Goal: Transaction & Acquisition: Purchase product/service

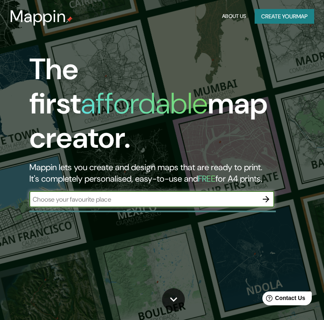
click at [135, 195] on input "text" at bounding box center [143, 199] width 228 height 9
type input "t"
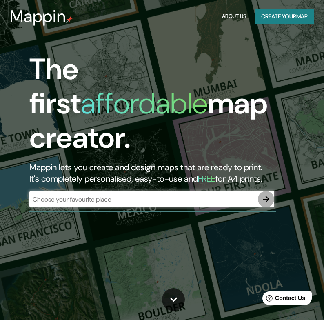
click at [265, 194] on icon "button" at bounding box center [266, 199] width 10 height 10
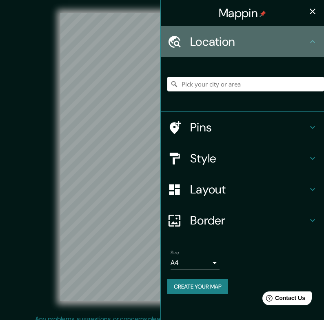
click at [242, 44] on h4 "Location" at bounding box center [248, 41] width 117 height 15
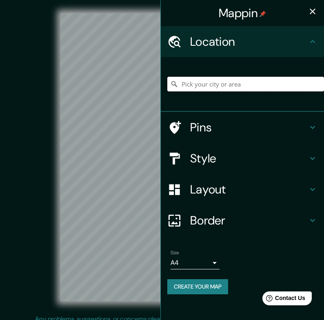
click at [236, 83] on input "Pick your city or area" at bounding box center [245, 84] width 157 height 15
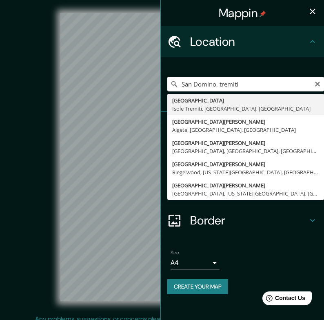
type input "Villaggio San Domino, Isole Tremiti, Foggia, Italy"
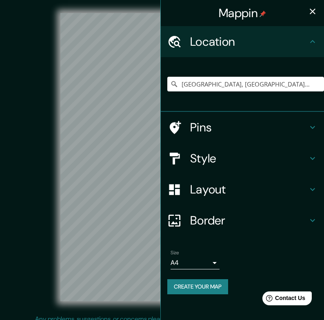
click at [230, 131] on h4 "Pins" at bounding box center [248, 127] width 117 height 15
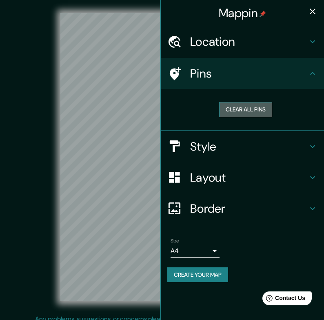
click at [261, 109] on button "Clear all pins" at bounding box center [245, 109] width 53 height 15
click at [206, 151] on h4 "Style" at bounding box center [248, 146] width 117 height 15
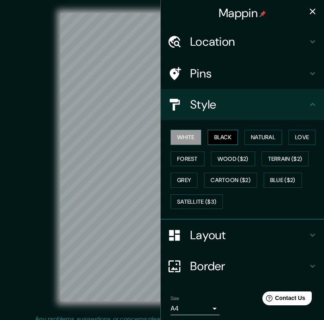
click at [219, 136] on button "Black" at bounding box center [223, 137] width 31 height 15
click at [267, 136] on button "Natural" at bounding box center [263, 137] width 38 height 15
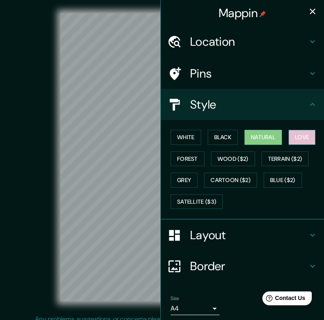
click at [301, 136] on button "Love" at bounding box center [301, 137] width 27 height 15
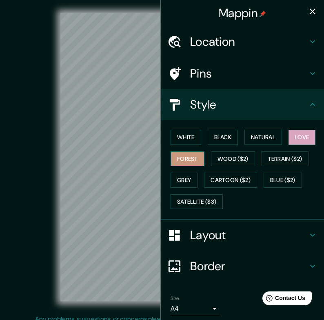
click at [186, 157] on button "Forest" at bounding box center [188, 158] width 34 height 15
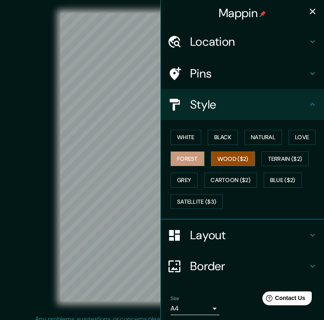
click at [233, 160] on button "Wood ($2)" at bounding box center [233, 158] width 44 height 15
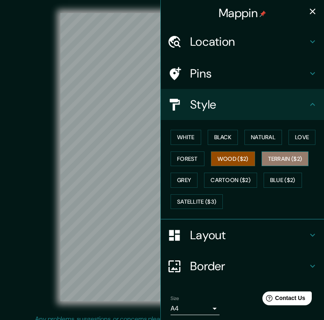
click at [277, 160] on button "Terrain ($2)" at bounding box center [285, 158] width 47 height 15
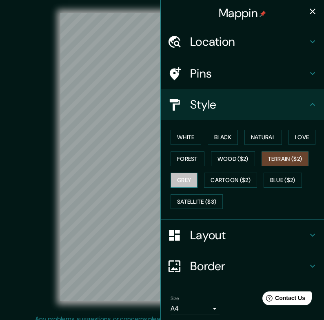
click at [179, 179] on button "Grey" at bounding box center [184, 180] width 27 height 15
click at [282, 159] on button "Terrain ($2)" at bounding box center [285, 158] width 47 height 15
click at [235, 178] on button "Cartoon ($2)" at bounding box center [230, 180] width 53 height 15
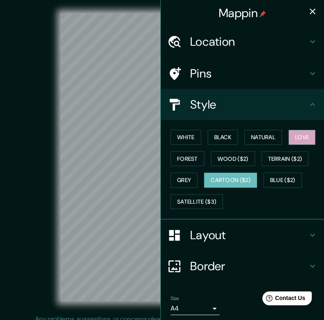
click at [297, 139] on button "Love" at bounding box center [301, 137] width 27 height 15
click at [230, 179] on button "Cartoon ($2)" at bounding box center [230, 180] width 53 height 15
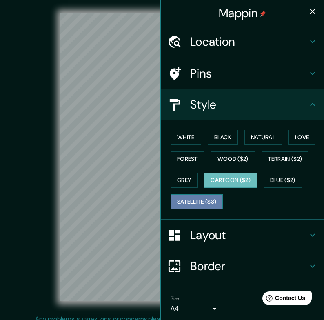
click at [210, 199] on button "Satellite ($3)" at bounding box center [197, 201] width 52 height 15
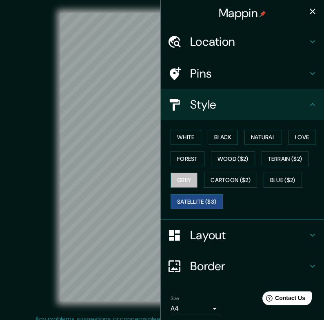
click at [188, 176] on button "Grey" at bounding box center [184, 180] width 27 height 15
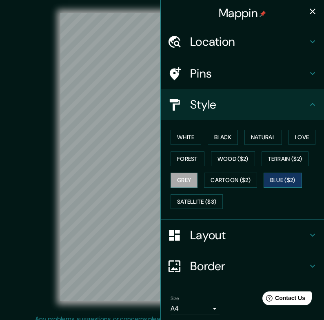
click at [281, 174] on button "Blue ($2)" at bounding box center [283, 180] width 38 height 15
click at [303, 142] on button "Love" at bounding box center [301, 137] width 27 height 15
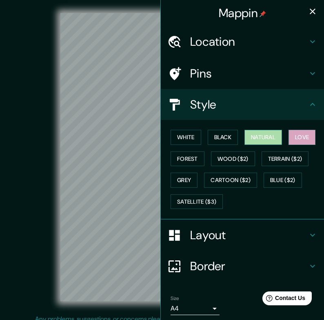
click at [269, 135] on button "Natural" at bounding box center [263, 137] width 38 height 15
click at [297, 137] on button "Love" at bounding box center [301, 137] width 27 height 15
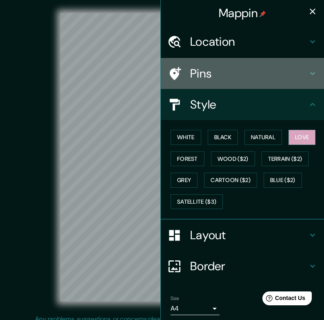
click at [175, 67] on icon at bounding box center [174, 73] width 14 height 14
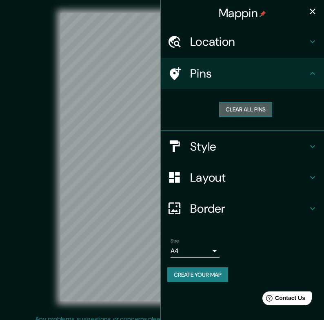
click at [242, 108] on button "Clear all pins" at bounding box center [245, 109] width 53 height 15
click at [186, 146] on div at bounding box center [178, 146] width 23 height 14
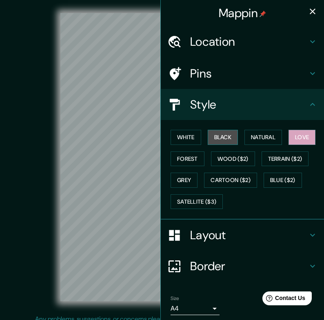
click at [228, 137] on button "Black" at bounding box center [223, 137] width 31 height 15
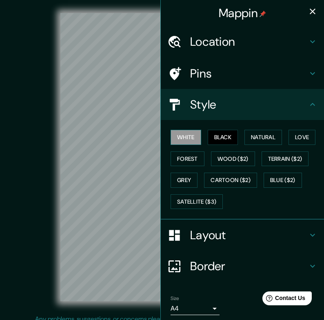
click at [193, 137] on button "White" at bounding box center [186, 137] width 31 height 15
click at [271, 139] on button "Natural" at bounding box center [263, 137] width 38 height 15
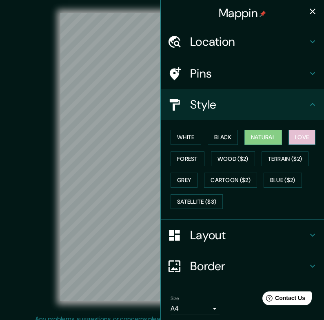
click at [298, 138] on button "Love" at bounding box center [301, 137] width 27 height 15
click at [215, 230] on h4 "Layout" at bounding box center [248, 235] width 117 height 15
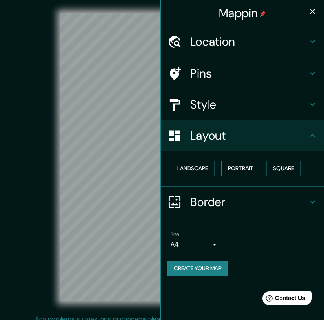
click at [242, 167] on button "Portrait" at bounding box center [240, 168] width 39 height 15
click at [283, 164] on button "Square" at bounding box center [283, 168] width 34 height 15
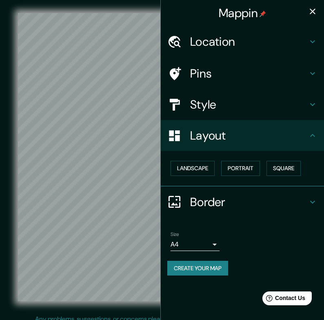
click at [213, 242] on body "Mappin Location Villaggio San Domino, Isole Tremiti, Foggia, Italy Pins Style L…" at bounding box center [162, 160] width 324 height 320
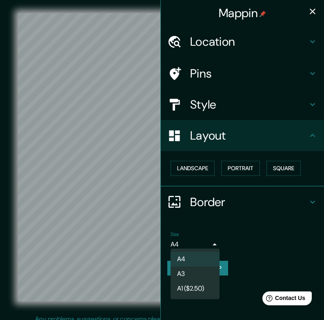
click at [214, 242] on div at bounding box center [162, 160] width 324 height 320
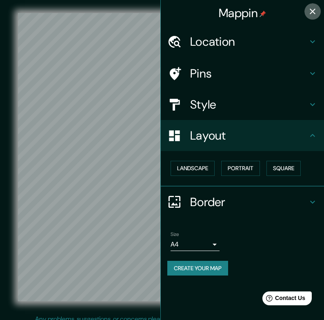
click at [313, 10] on icon "button" at bounding box center [313, 12] width 10 height 10
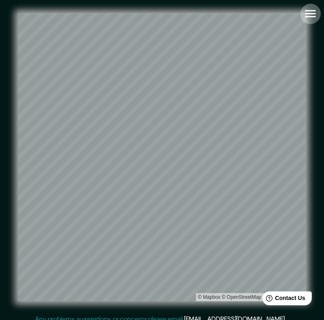
click at [312, 17] on icon "button" at bounding box center [310, 13] width 11 height 7
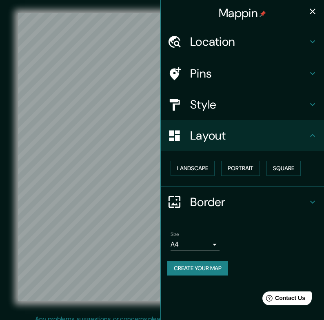
click at [212, 268] on button "Create your map" at bounding box center [197, 268] width 61 height 15
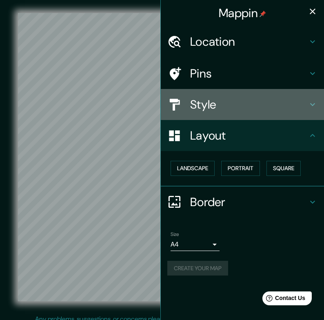
click at [226, 106] on h4 "Style" at bounding box center [248, 104] width 117 height 15
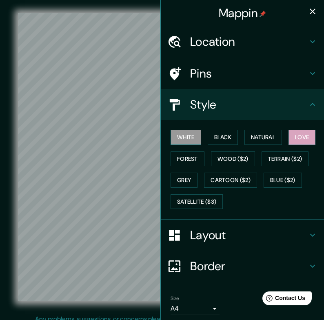
click at [191, 131] on button "White" at bounding box center [186, 137] width 31 height 15
click at [222, 137] on button "Black" at bounding box center [223, 137] width 31 height 15
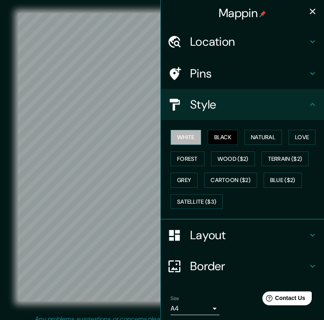
click at [184, 135] on button "White" at bounding box center [186, 137] width 31 height 15
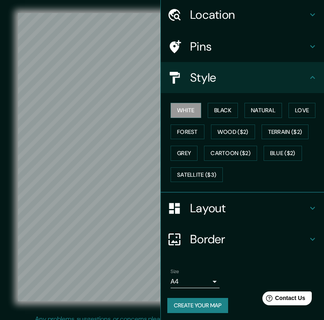
scroll to position [27, 0]
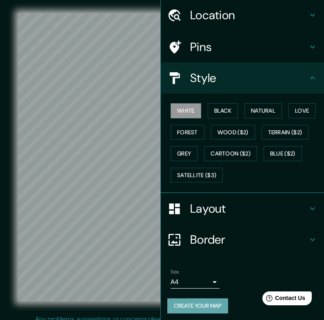
click at [198, 303] on button "Create your map" at bounding box center [197, 305] width 61 height 15
click at [188, 53] on div "Pins" at bounding box center [242, 46] width 163 height 31
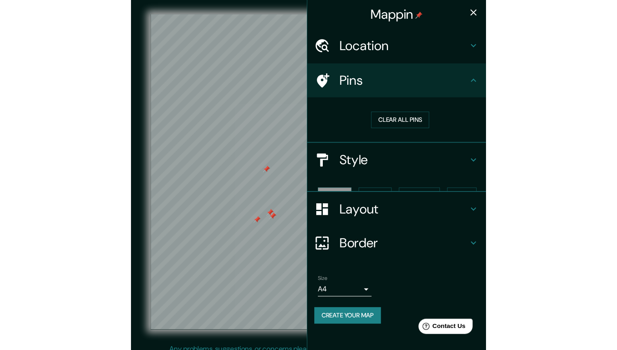
scroll to position [0, 0]
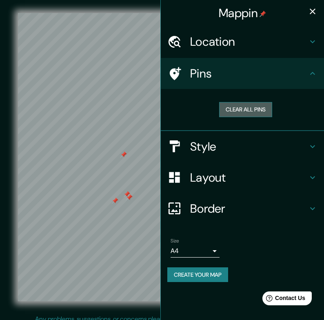
click at [233, 107] on button "Clear all pins" at bounding box center [245, 109] width 53 height 15
click at [315, 9] on icon "button" at bounding box center [313, 12] width 6 height 6
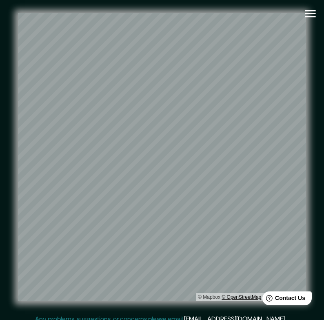
click at [244, 295] on link "© OpenStreetMap" at bounding box center [242, 297] width 40 height 6
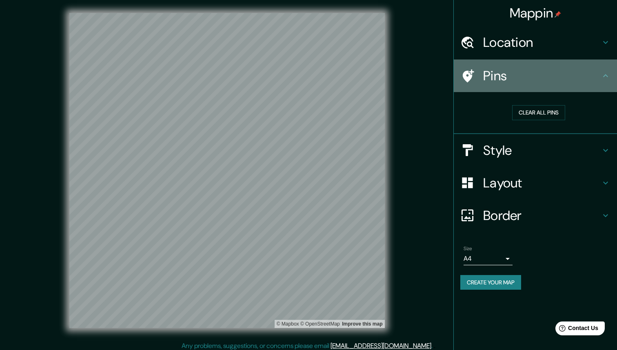
click at [324, 75] on icon at bounding box center [606, 76] width 10 height 10
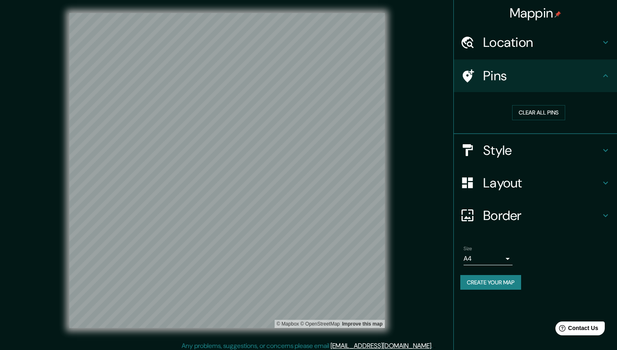
click at [324, 141] on div "Style" at bounding box center [535, 150] width 163 height 33
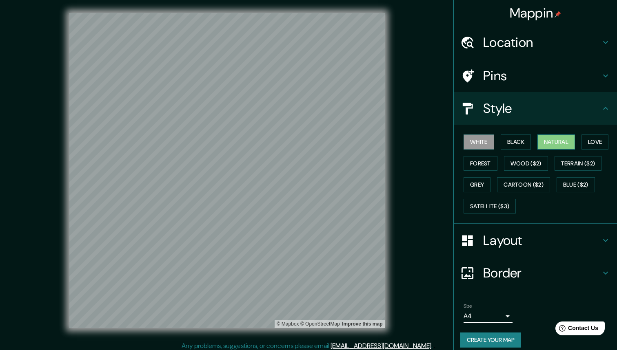
click at [324, 140] on button "Natural" at bounding box center [556, 142] width 38 height 15
click at [324, 142] on button "Love" at bounding box center [594, 142] width 27 height 15
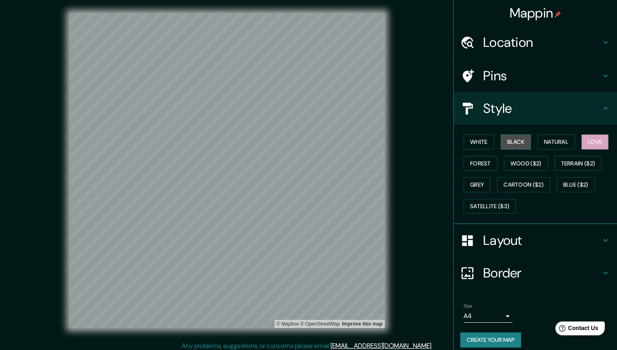
click at [324, 146] on button "Black" at bounding box center [516, 142] width 31 height 15
click at [324, 144] on button "White" at bounding box center [478, 142] width 31 height 15
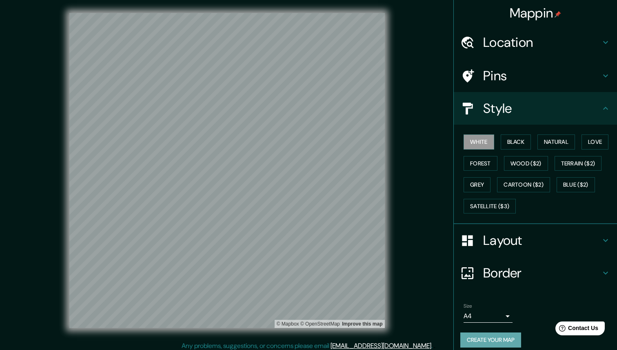
click at [324, 319] on button "Create your map" at bounding box center [490, 340] width 61 height 15
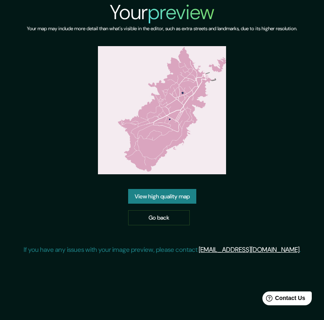
click at [175, 200] on link "View high quality map" at bounding box center [162, 196] width 68 height 15
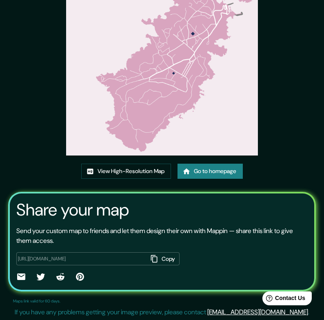
scroll to position [67, 0]
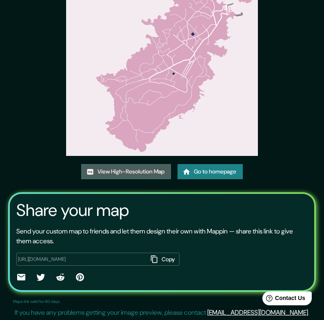
click at [131, 174] on link "View High-Resolution Map" at bounding box center [126, 171] width 90 height 15
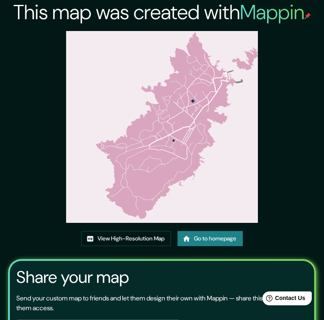
scroll to position [0, 0]
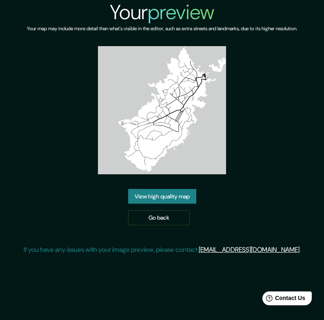
click at [162, 200] on link "View high quality map" at bounding box center [162, 196] width 68 height 15
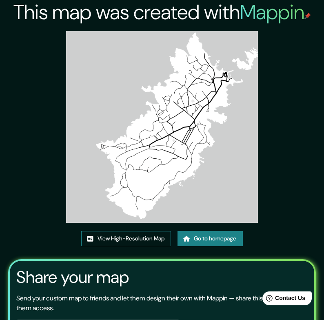
click at [139, 240] on link "View High-Resolution Map" at bounding box center [126, 238] width 90 height 15
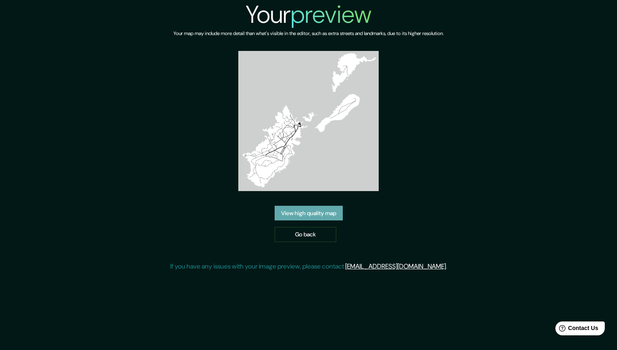
click at [314, 213] on link "View high quality map" at bounding box center [309, 213] width 68 height 15
